Goal: Task Accomplishment & Management: Manage account settings

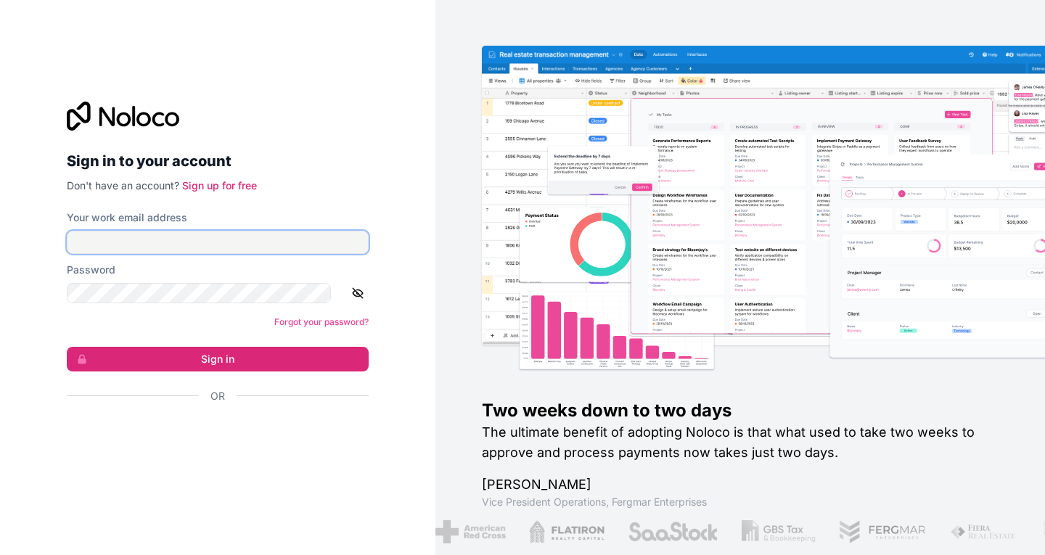
click at [224, 249] on input "Your work email address" at bounding box center [218, 242] width 302 height 23
type input "[EMAIL_ADDRESS][DOMAIN_NAME]"
click at [243, 247] on input "[EMAIL_ADDRESS][DOMAIN_NAME]" at bounding box center [218, 242] width 302 height 23
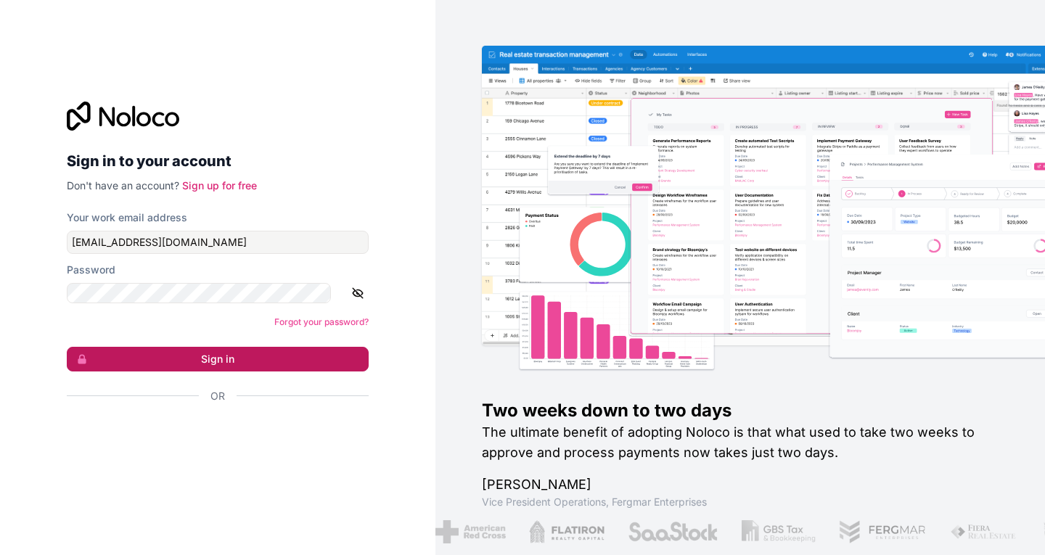
click at [202, 347] on button "Sign in" at bounding box center [218, 359] width 302 height 25
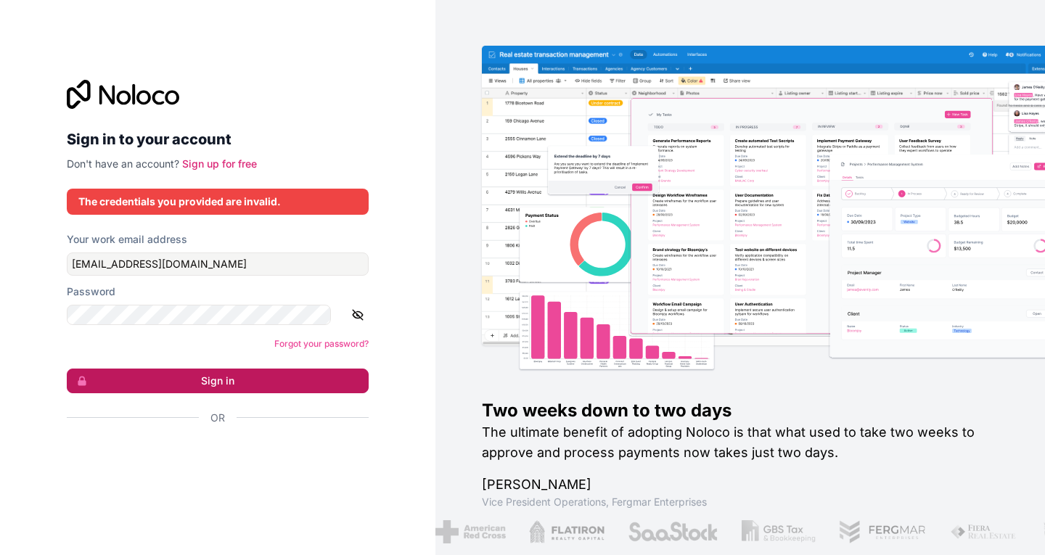
click at [248, 370] on button "Sign in" at bounding box center [218, 381] width 302 height 25
click at [351, 308] on icon "button" at bounding box center [357, 314] width 13 height 13
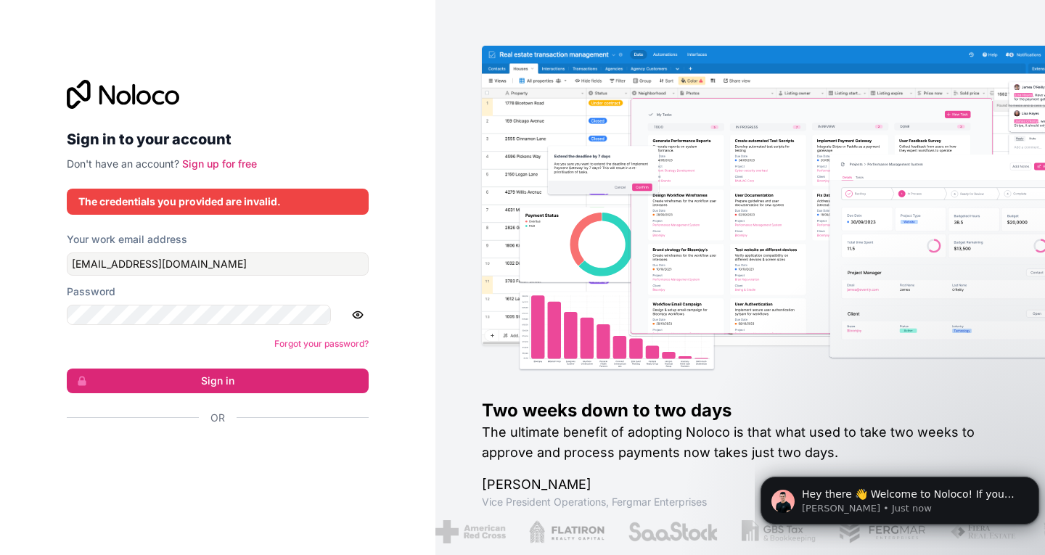
click at [145, 325] on form "Your work email address [PERSON_NAME][EMAIL_ADDRESS][DOMAIN_NAME] Password Forg…" at bounding box center [218, 354] width 302 height 244
click at [217, 369] on button "Sign in" at bounding box center [218, 381] width 302 height 25
click at [164, 267] on input "[EMAIL_ADDRESS][DOMAIN_NAME]" at bounding box center [218, 263] width 302 height 23
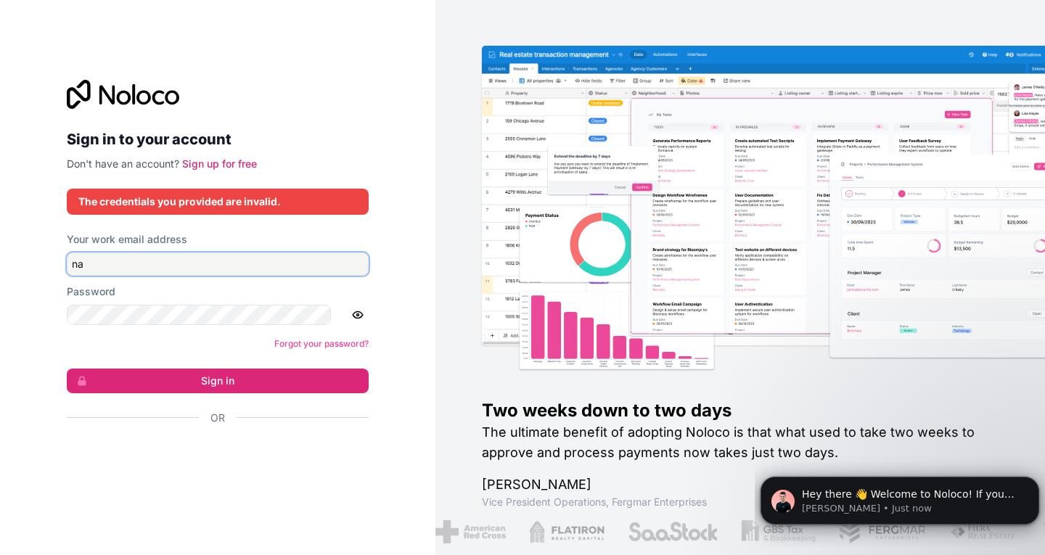
type input "[EMAIL_ADDRESS][DOMAIN_NAME]"
